Goal: Check status: Check status

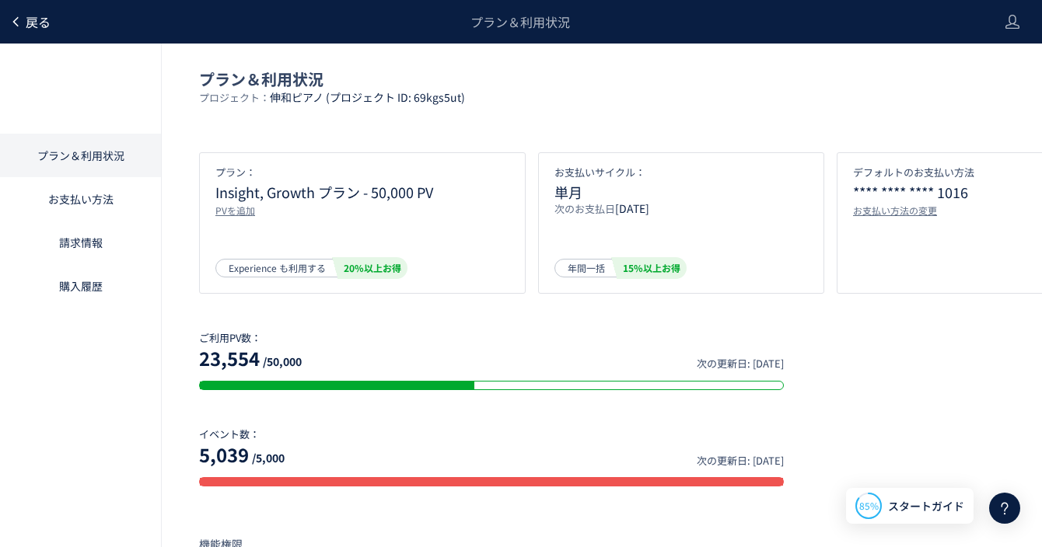
click at [27, 22] on span "戻る" at bounding box center [38, 21] width 25 height 19
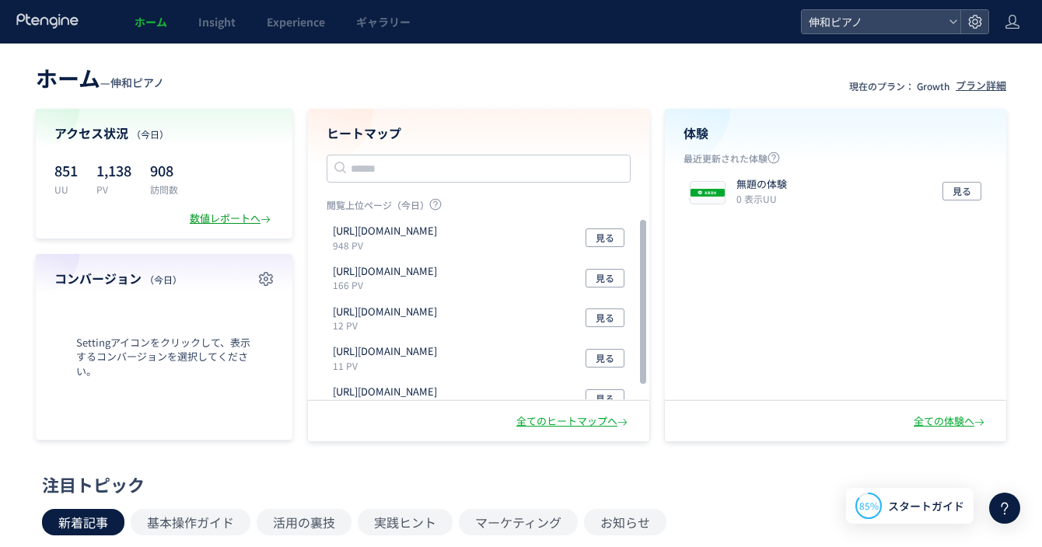
click at [259, 222] on div "数値レポートへ" at bounding box center [232, 218] width 84 height 15
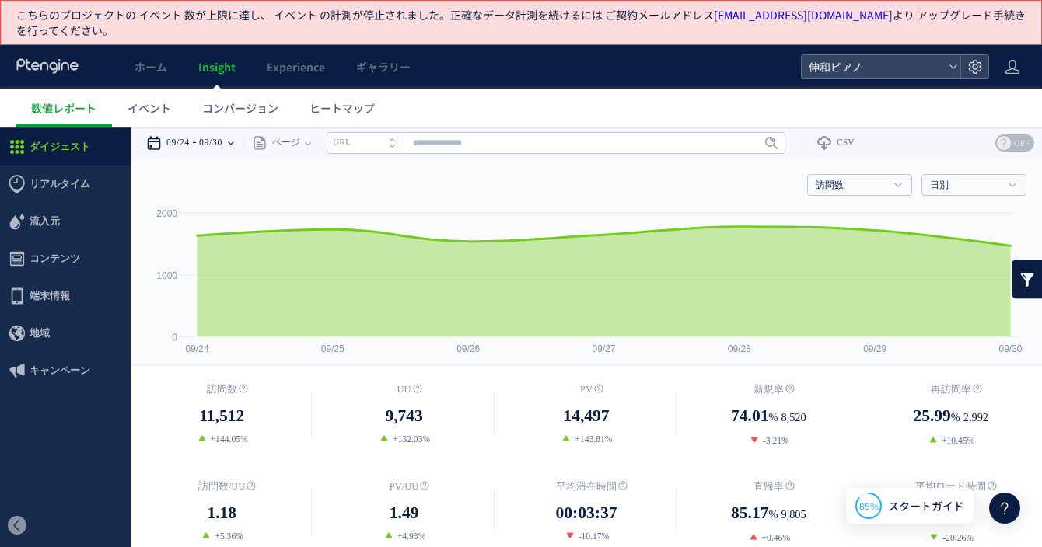
click at [190, 142] on time "09/24" at bounding box center [177, 143] width 23 height 31
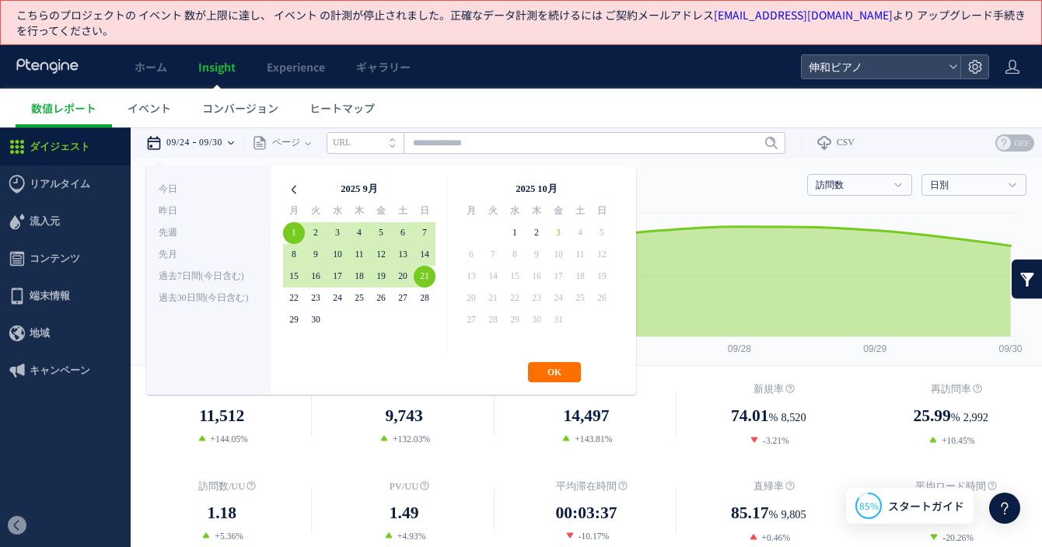
click at [288, 185] on icon at bounding box center [294, 190] width 22 height 22
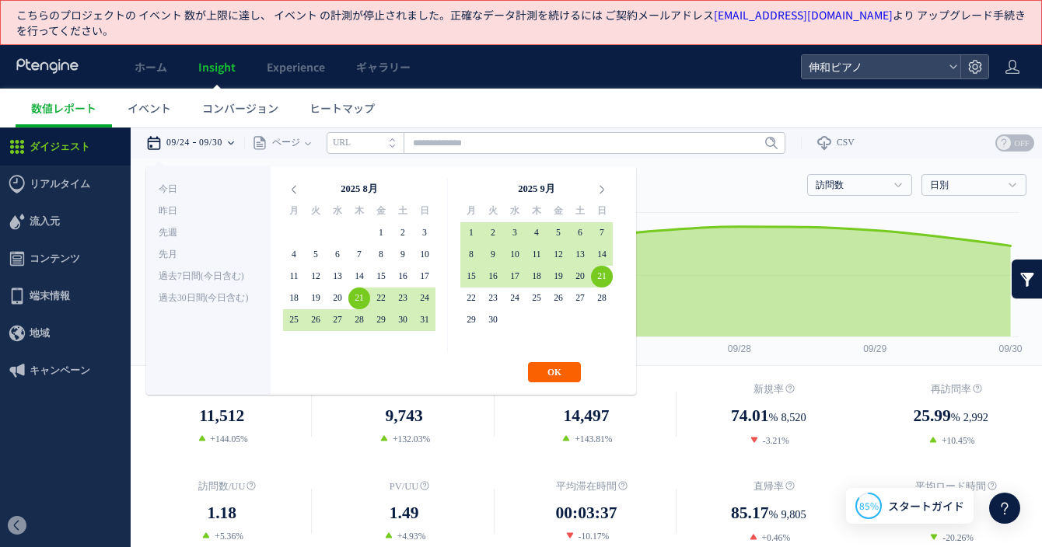
click at [548, 370] on button "OK" at bounding box center [554, 372] width 53 height 20
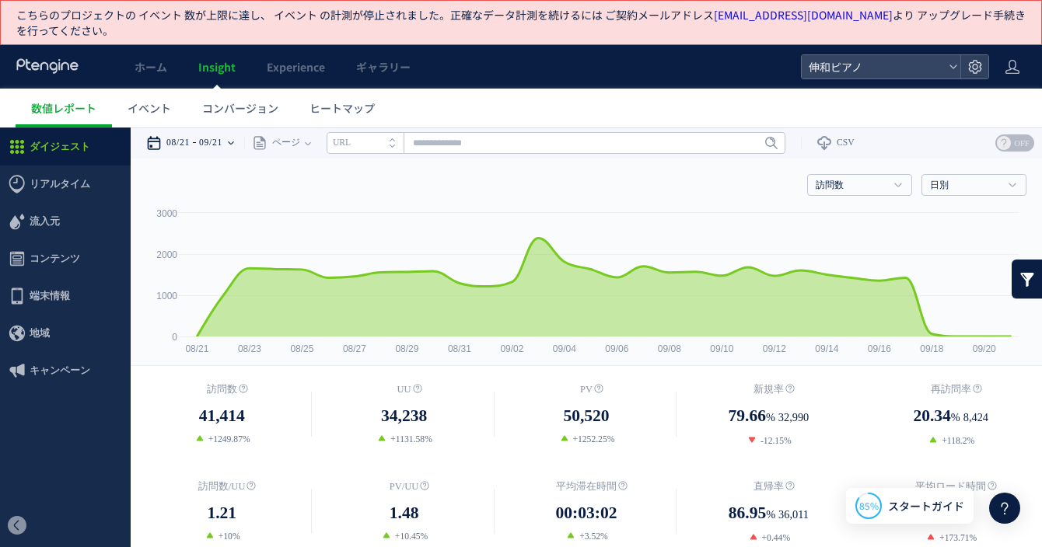
click at [239, 147] on div "08/21 09/21" at bounding box center [195, 143] width 98 height 31
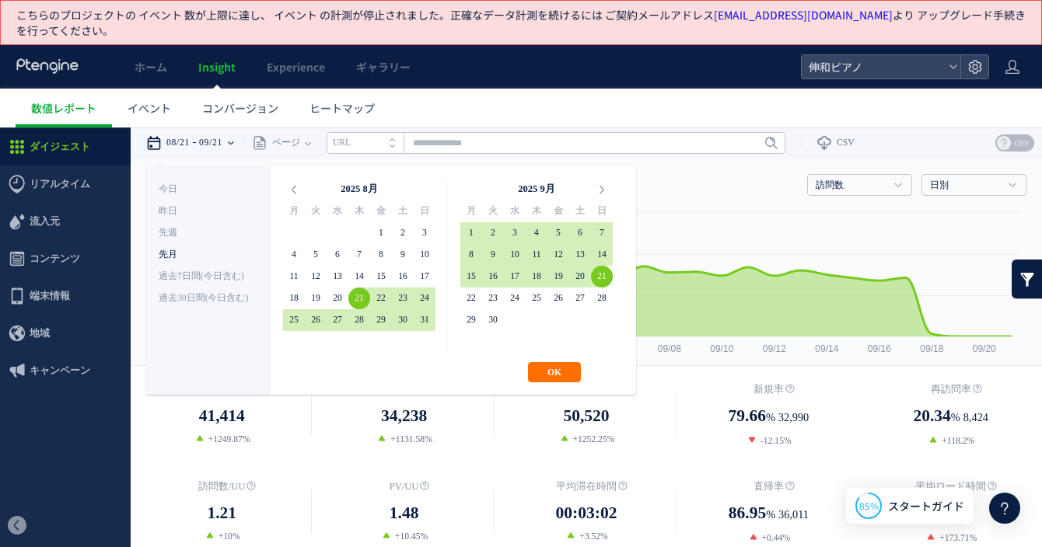
click at [164, 256] on li "先月" at bounding box center [209, 255] width 100 height 22
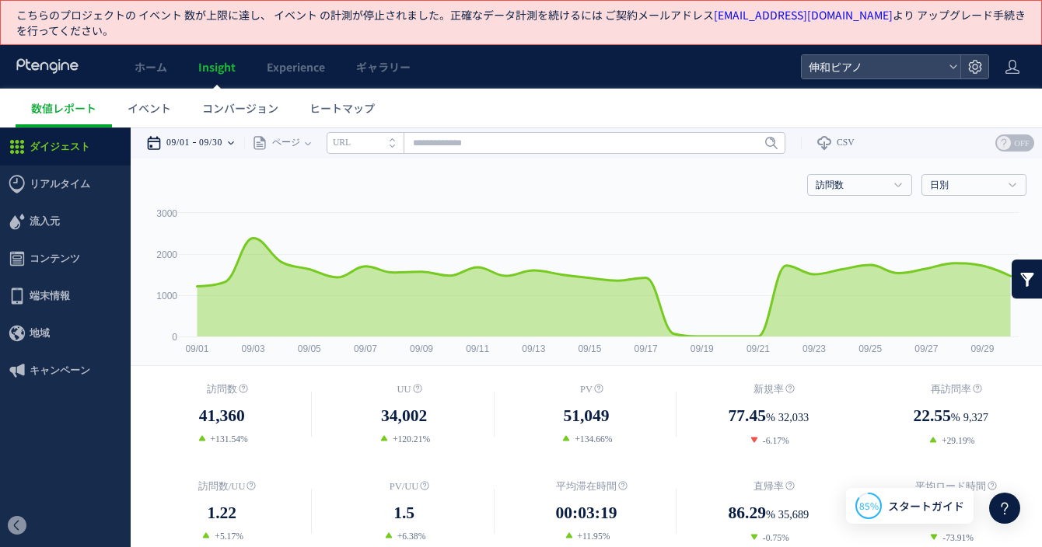
click at [204, 135] on div "09/01 09/30" at bounding box center [195, 143] width 98 height 31
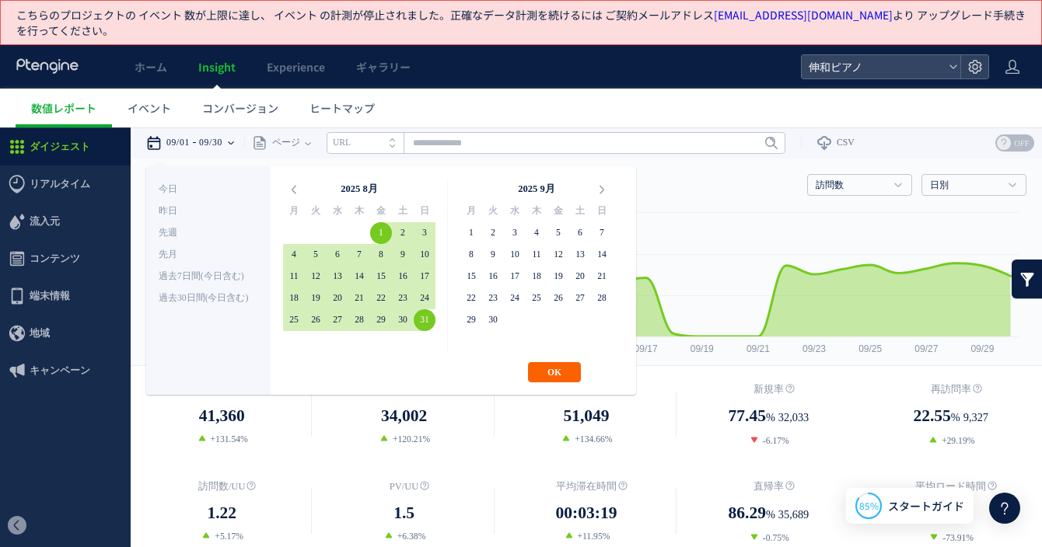
click at [561, 370] on button "OK" at bounding box center [554, 372] width 53 height 20
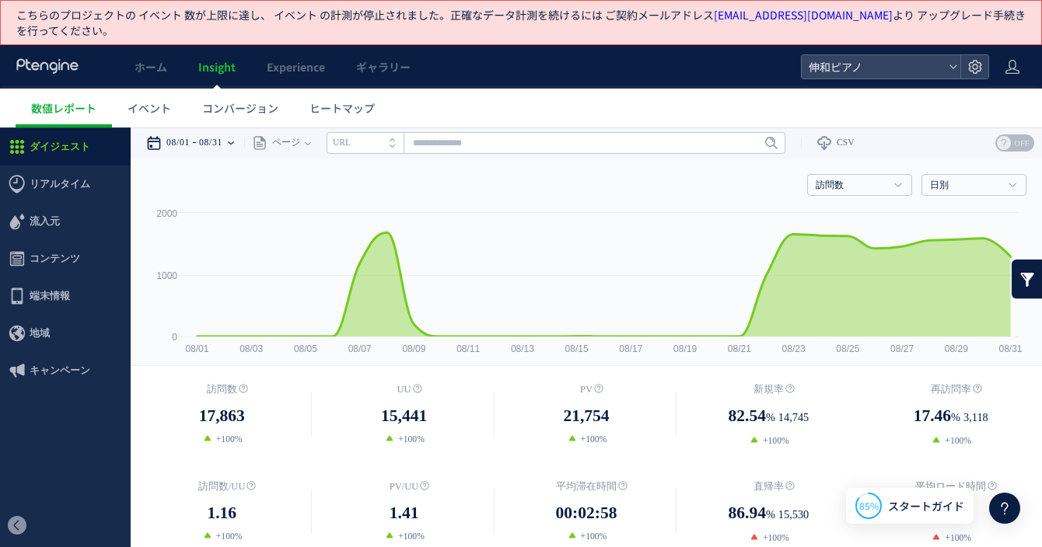
click at [209, 138] on time "08/31" at bounding box center [210, 143] width 23 height 31
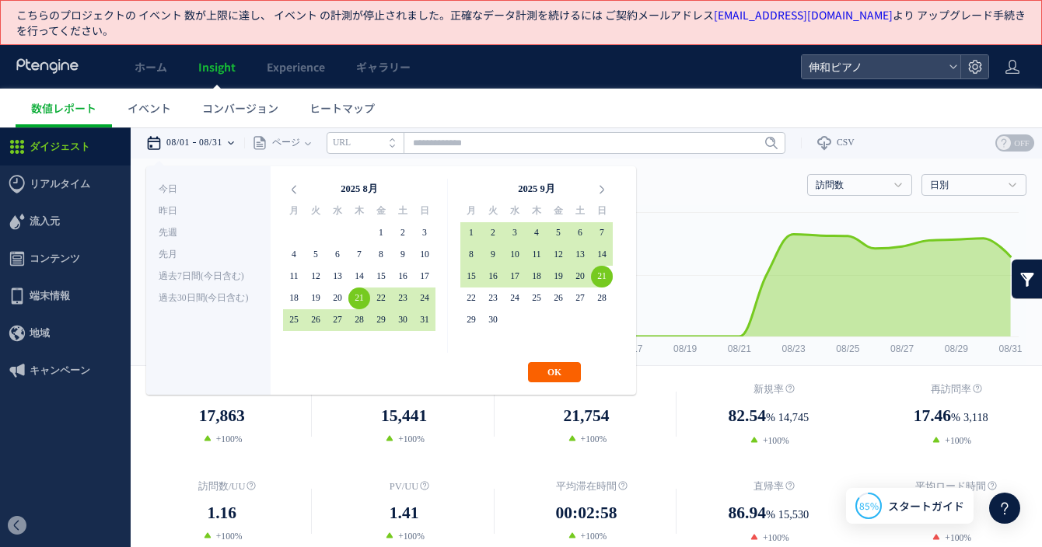
click at [556, 367] on button "OK" at bounding box center [554, 372] width 53 height 20
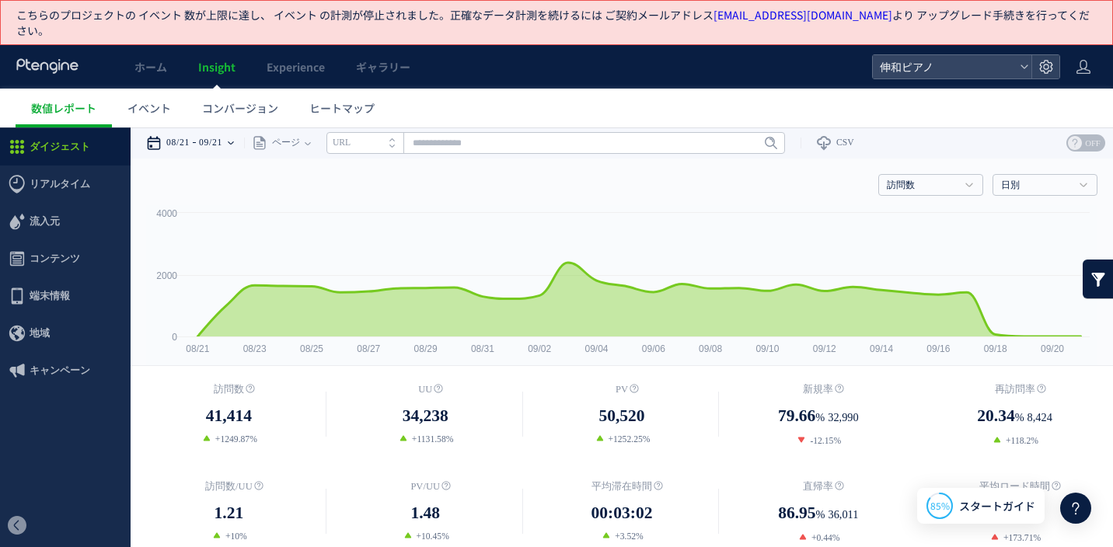
click at [222, 149] on time "09/21" at bounding box center [210, 143] width 23 height 31
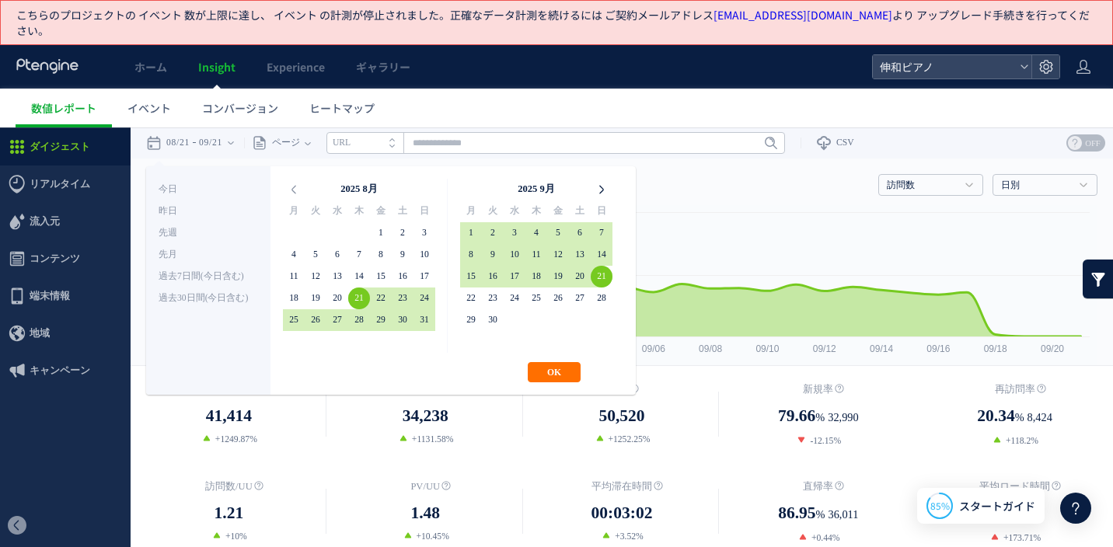
click at [596, 196] on icon at bounding box center [602, 190] width 22 height 22
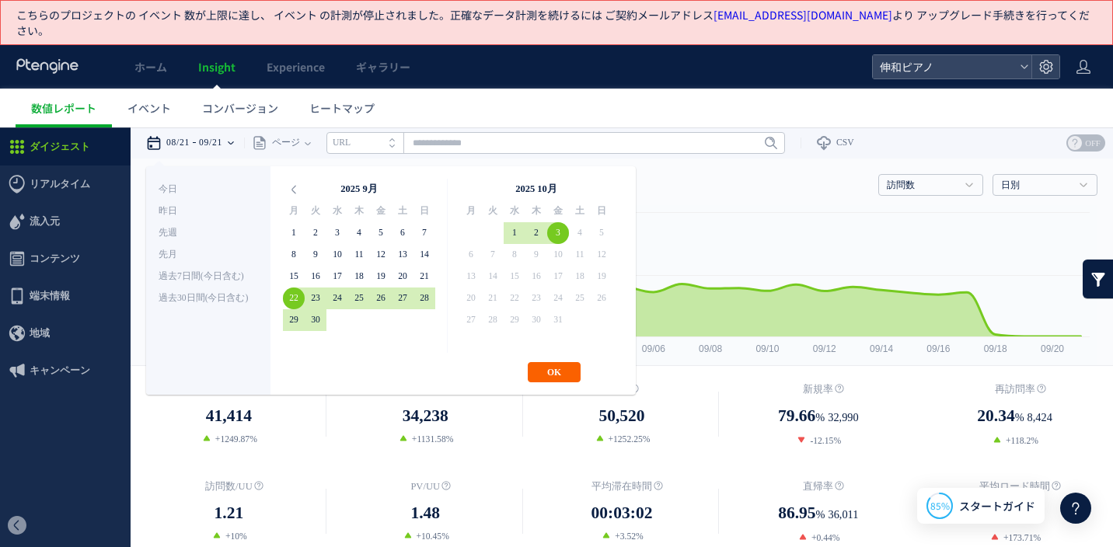
click at [546, 367] on button "OK" at bounding box center [554, 372] width 53 height 20
